Goal: Information Seeking & Learning: Learn about a topic

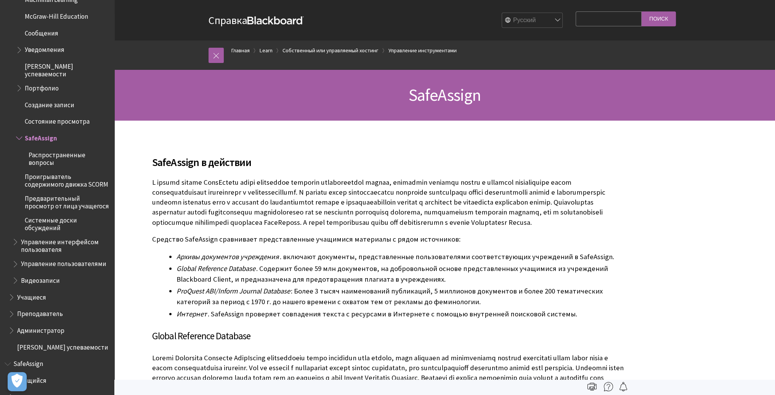
click at [584, 22] on input "Search Query" at bounding box center [609, 18] width 66 height 15
type input "антиплагиат"
click at [642, 11] on input "Поиск" at bounding box center [659, 18] width 34 height 15
click at [217, 54] on link at bounding box center [216, 55] width 15 height 15
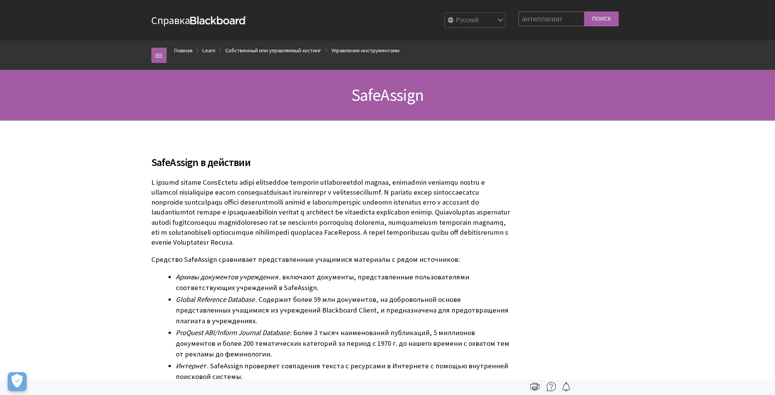
click at [213, 22] on strong "Blackboard" at bounding box center [218, 20] width 56 height 8
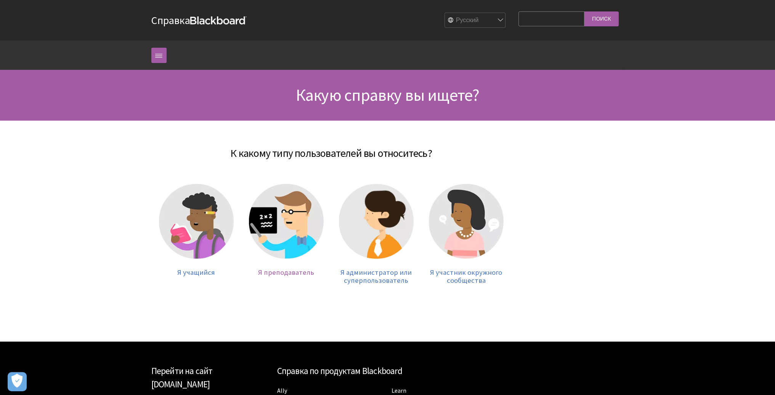
click at [278, 270] on span "Я преподаватель" at bounding box center [286, 272] width 56 height 9
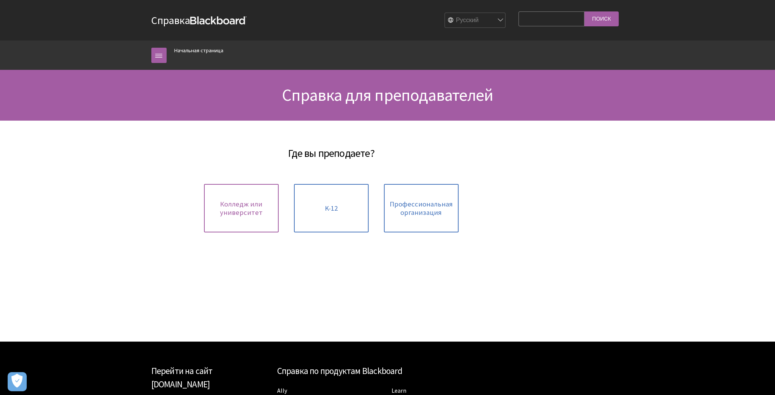
click at [235, 206] on span "Колледж или университет" at bounding box center [242, 208] width 66 height 16
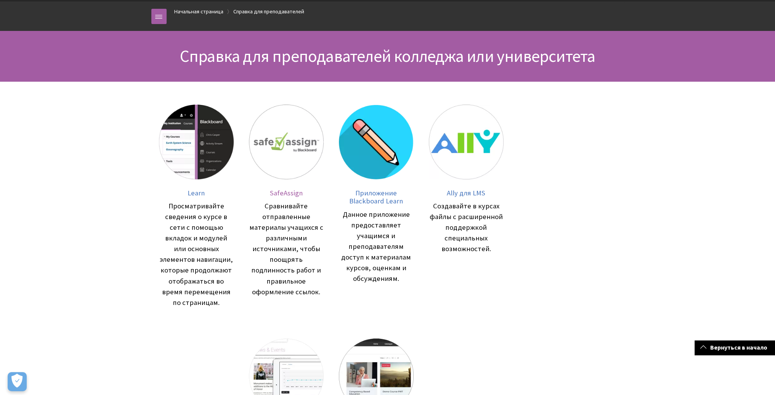
scroll to position [38, 0]
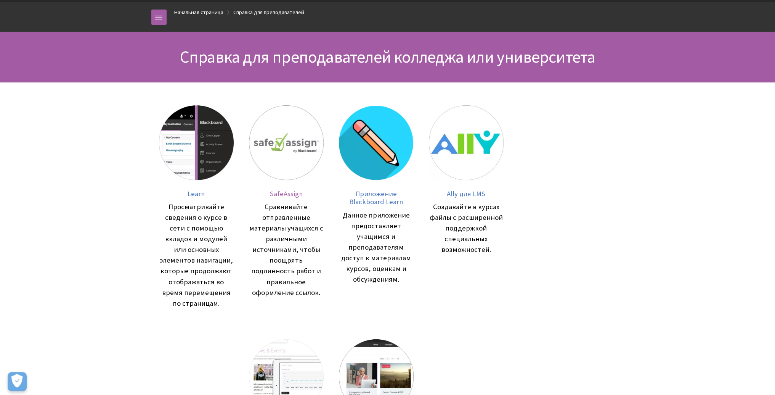
click at [290, 193] on span "SafeAssign" at bounding box center [286, 193] width 33 height 9
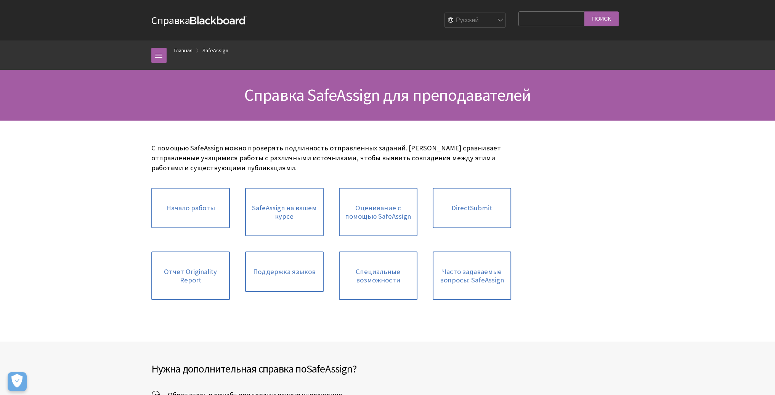
scroll to position [353, 0]
click at [195, 221] on link "Начало работы" at bounding box center [190, 208] width 79 height 40
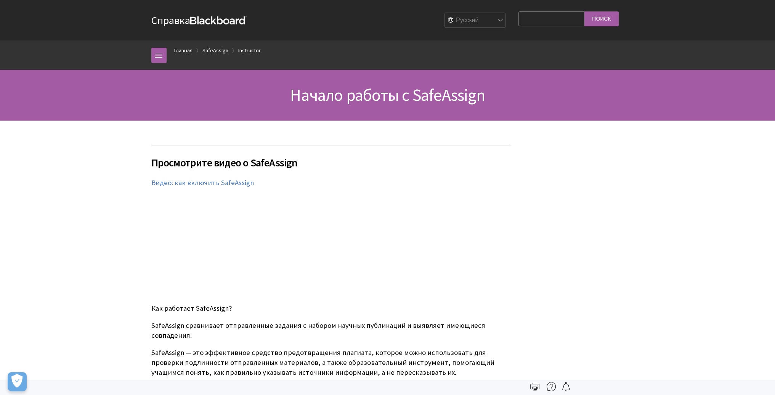
scroll to position [353, 0]
